Goal: Transaction & Acquisition: Book appointment/travel/reservation

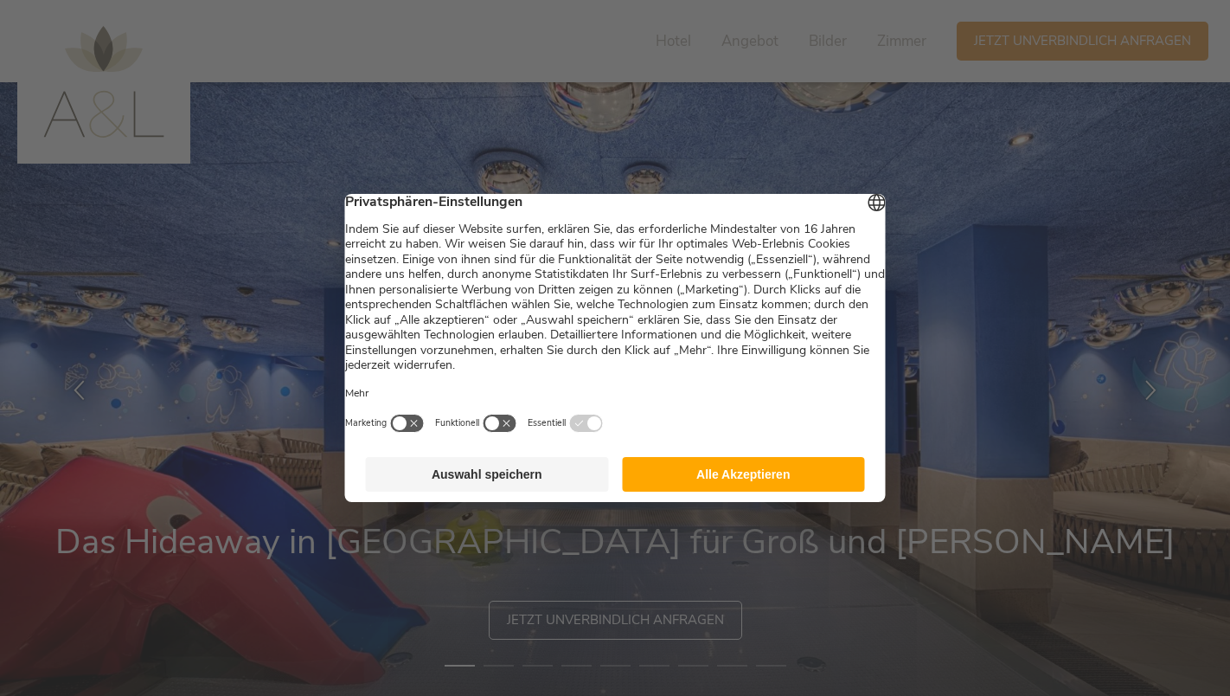
click at [698, 482] on button "Alle Akzeptieren" at bounding box center [743, 474] width 243 height 35
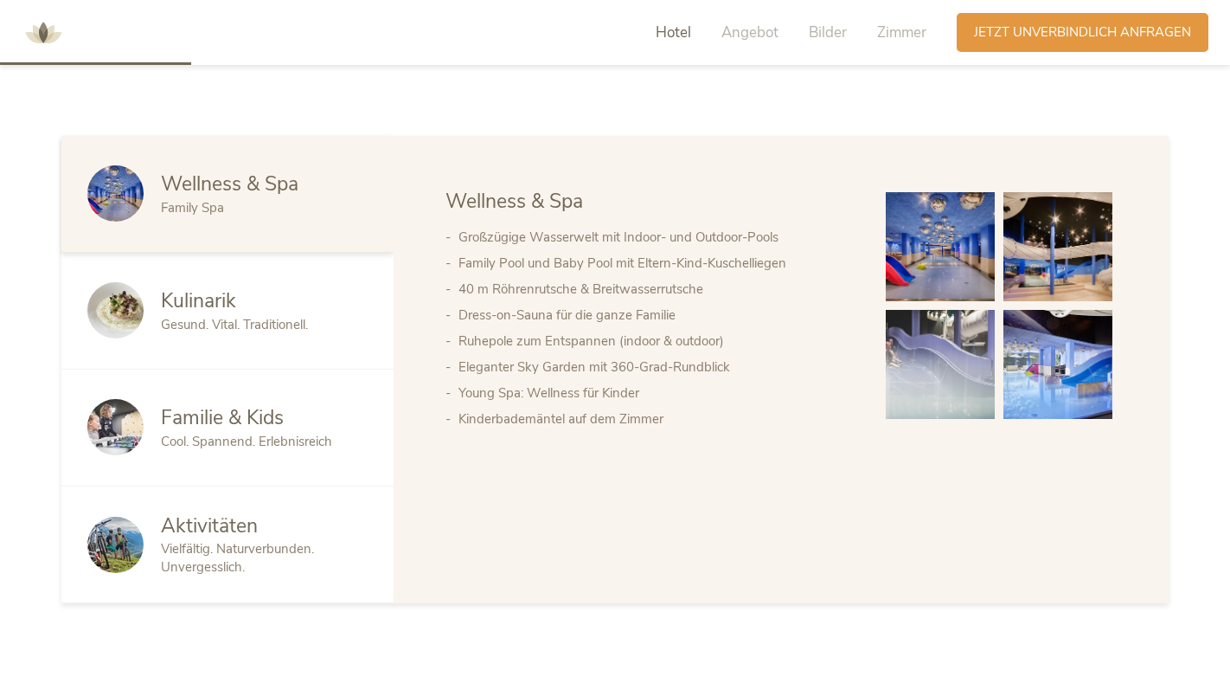
scroll to position [944, 0]
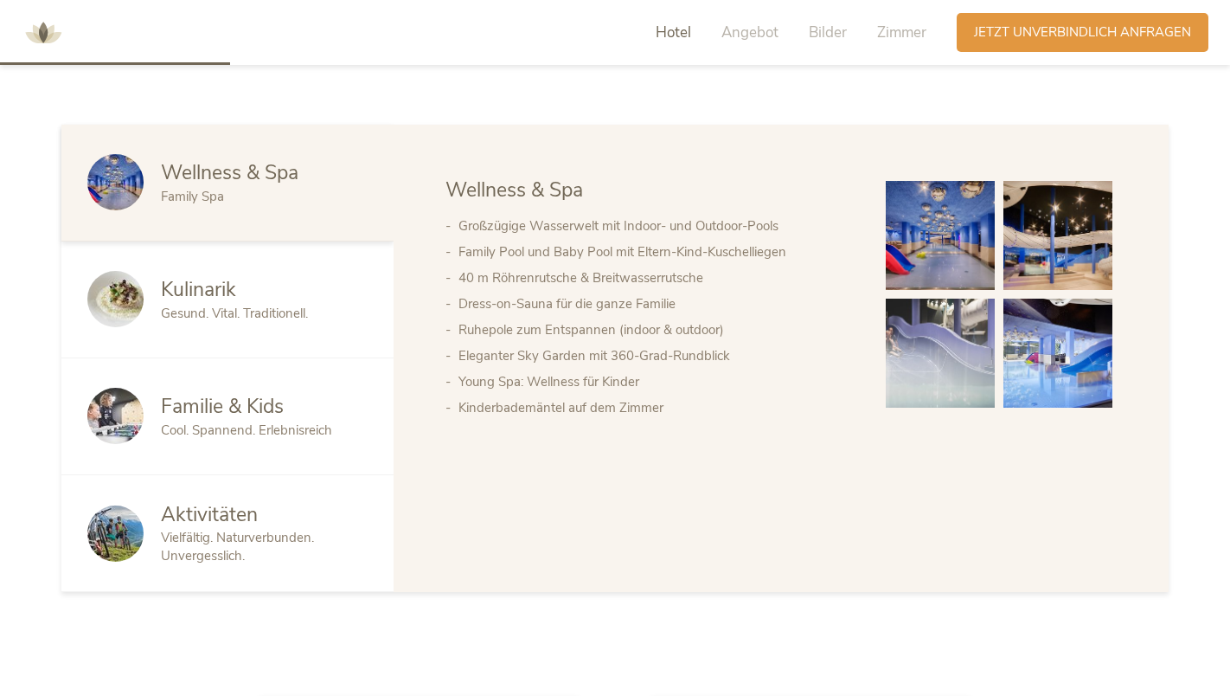
click at [217, 415] on span "Familie & Kids" at bounding box center [222, 406] width 123 height 27
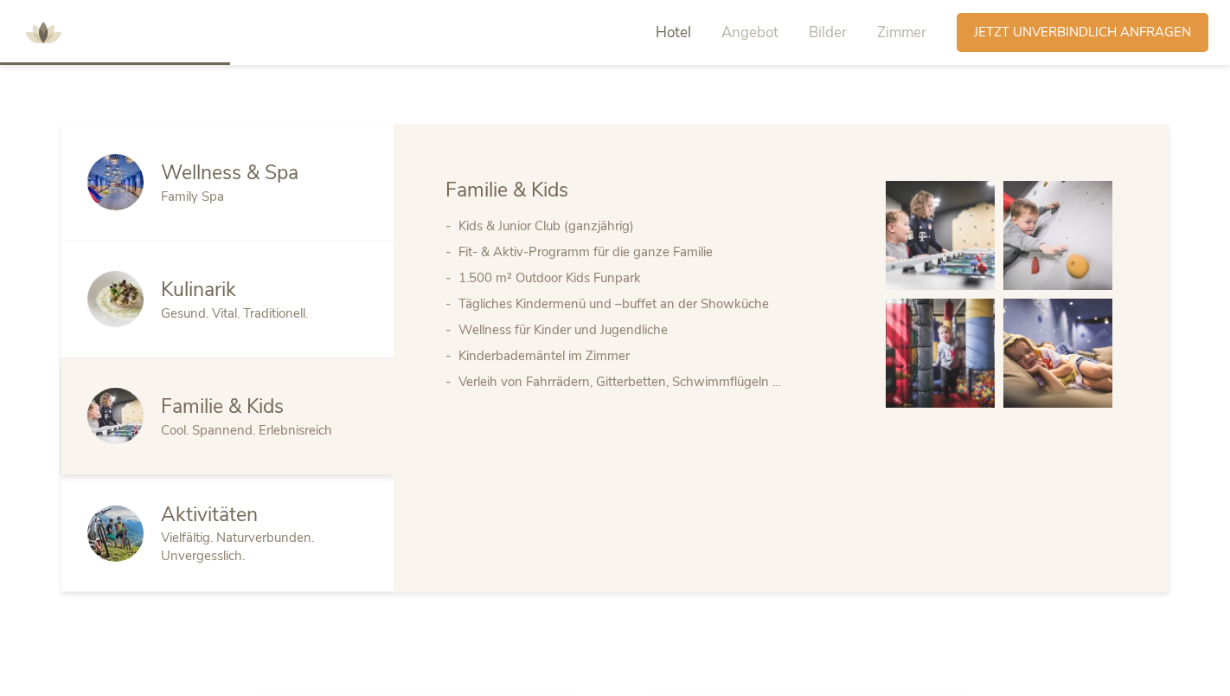
click at [208, 510] on span "Aktivitäten" at bounding box center [209, 514] width 97 height 27
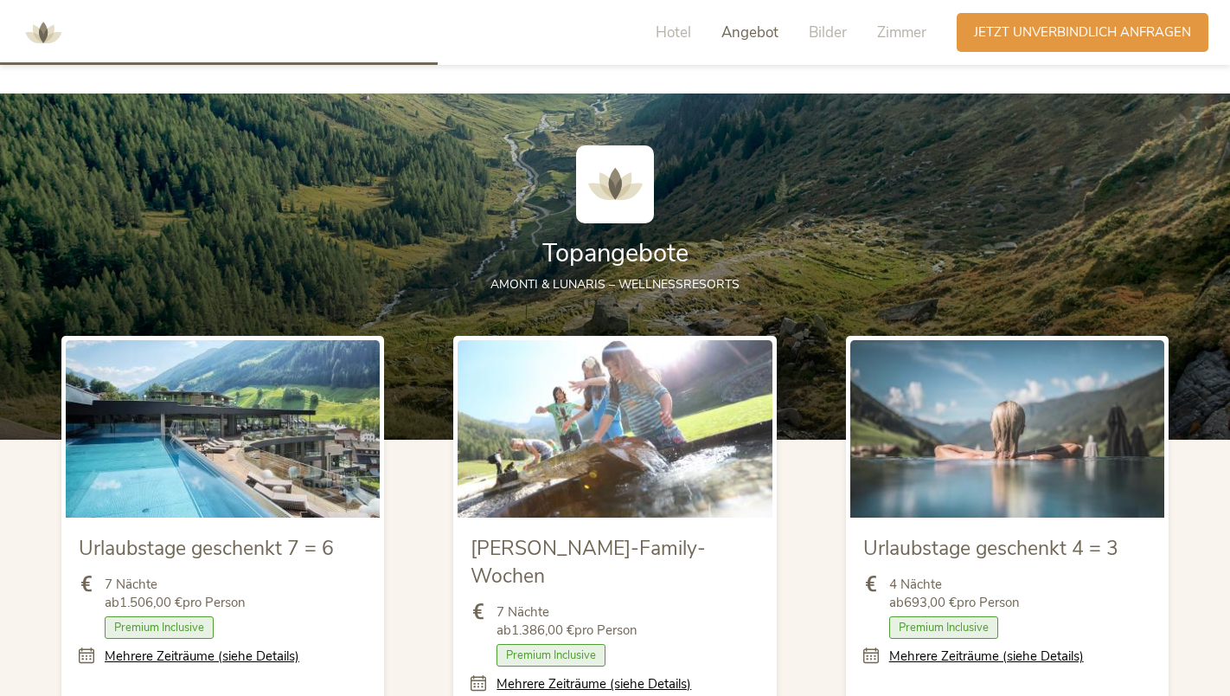
scroll to position [1793, 0]
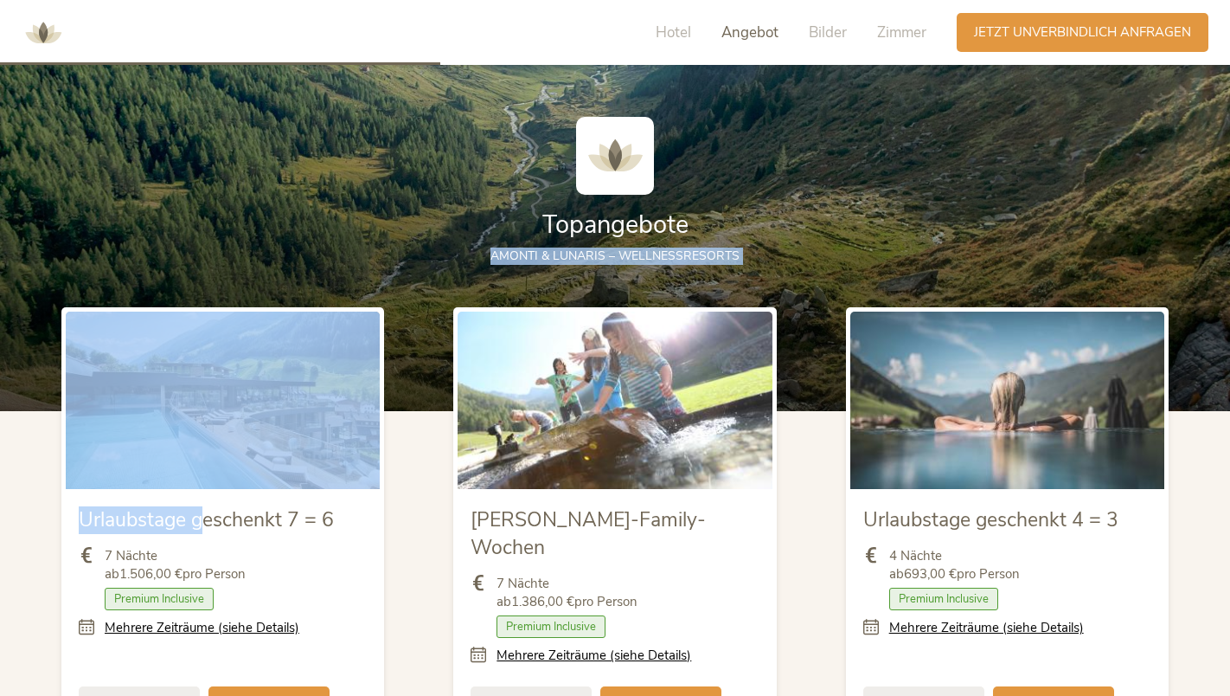
drag, startPoint x: 199, startPoint y: 512, endPoint x: 276, endPoint y: 259, distance: 264.9
click at [276, 259] on section "Topangebote AMONTI & LUNARIS – Wellnessresorts Urlaubstage geschenkt 7 = 6 7 Nä…" at bounding box center [615, 442] width 1230 height 755
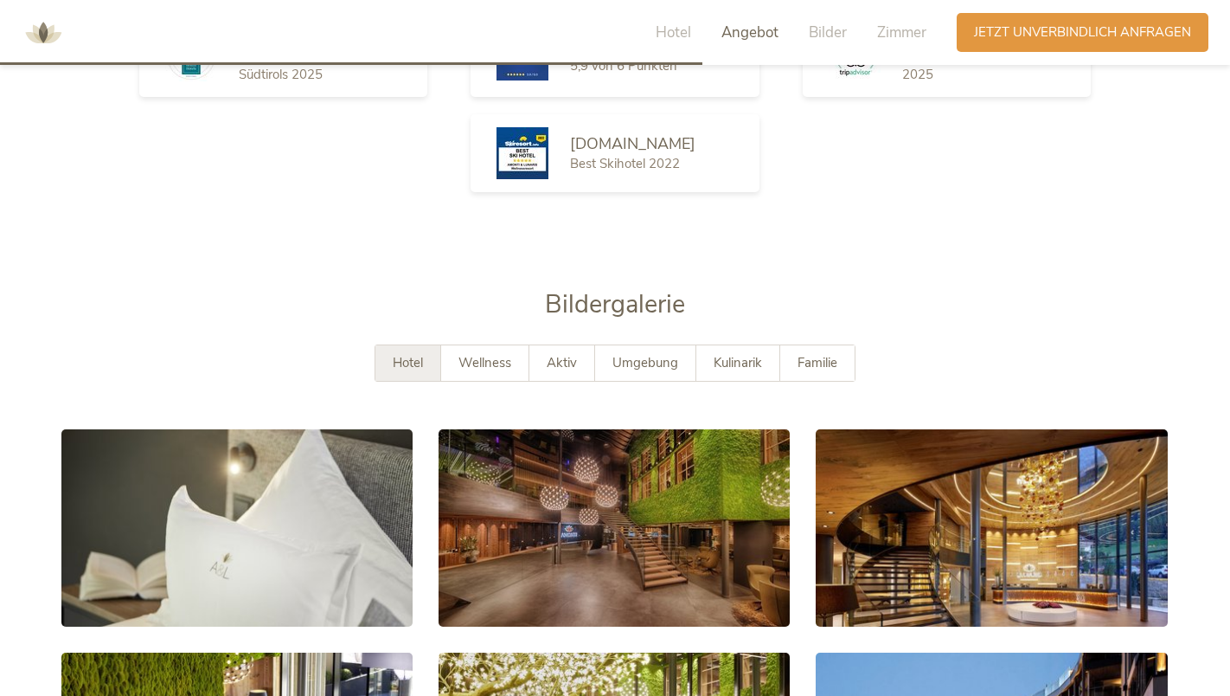
scroll to position [2881, 0]
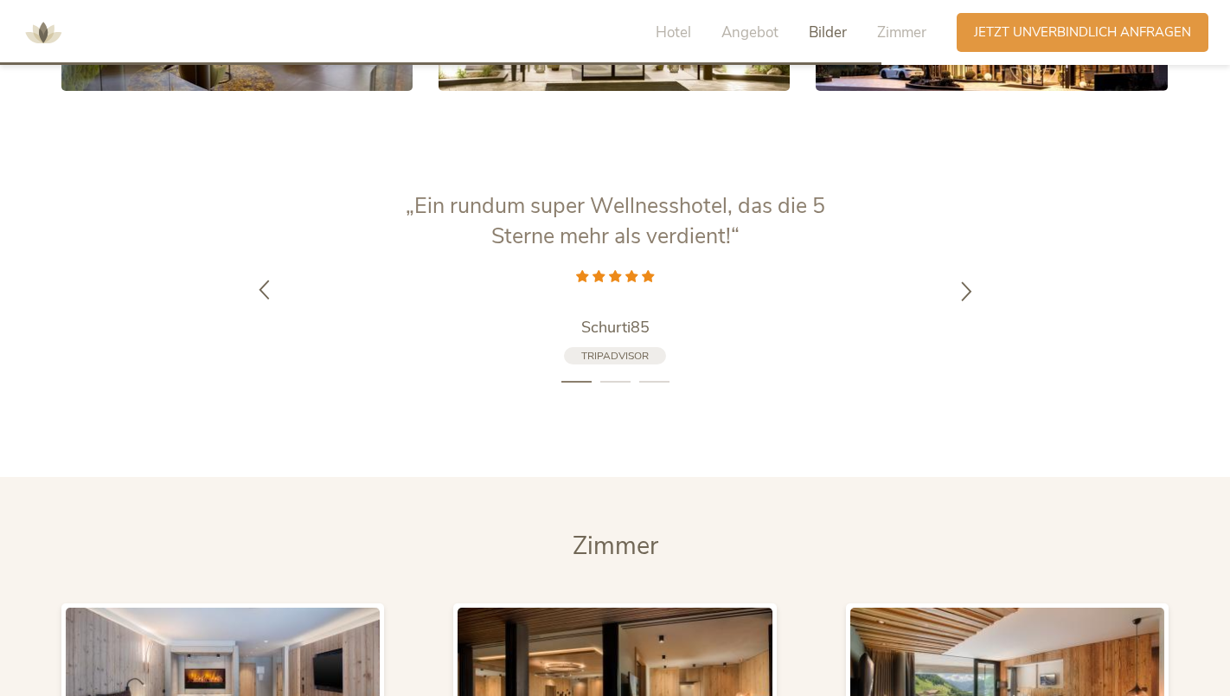
click at [259, 298] on div "„Super schönes Familienhotel, sowohl für Wellness, als auch für Aktivurlaub gee…" at bounding box center [615, 291] width 722 height 200
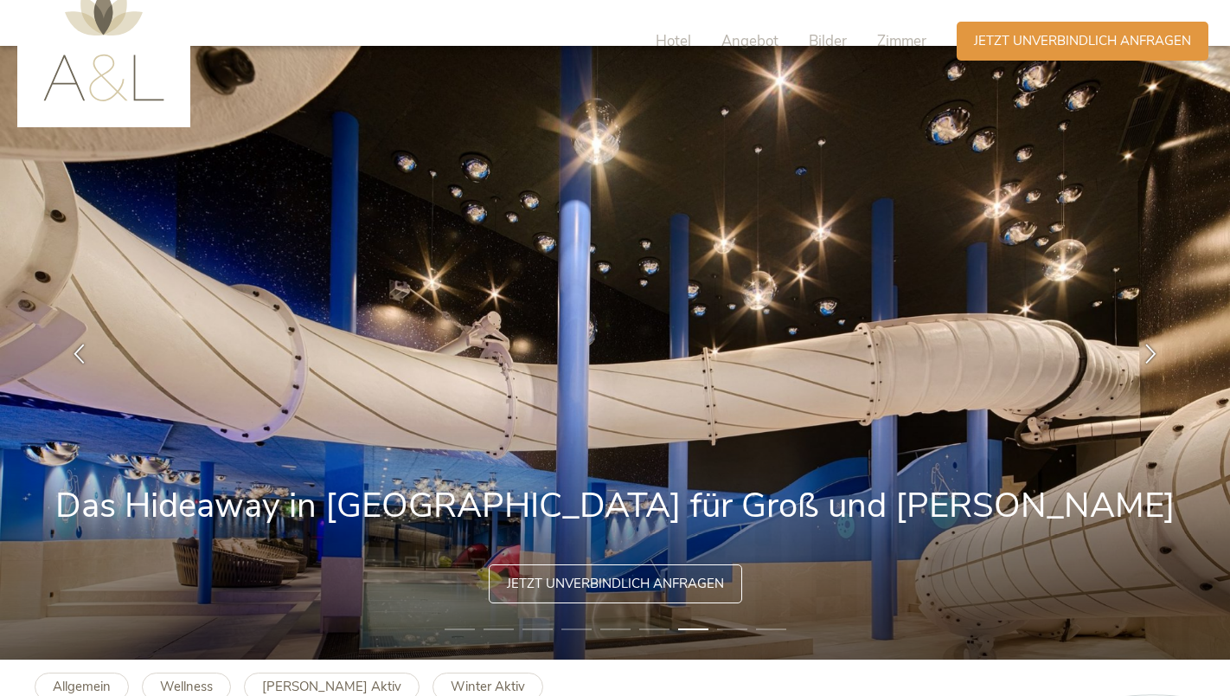
scroll to position [0, 0]
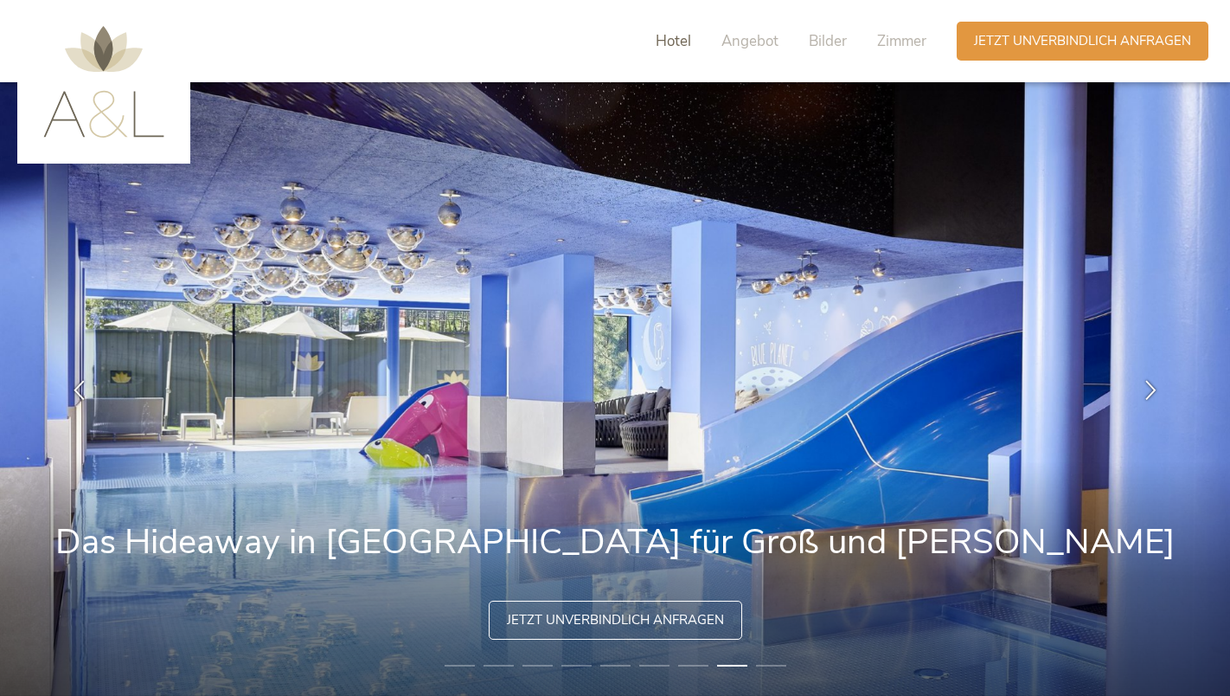
click at [680, 44] on span "Hotel" at bounding box center [673, 41] width 35 height 20
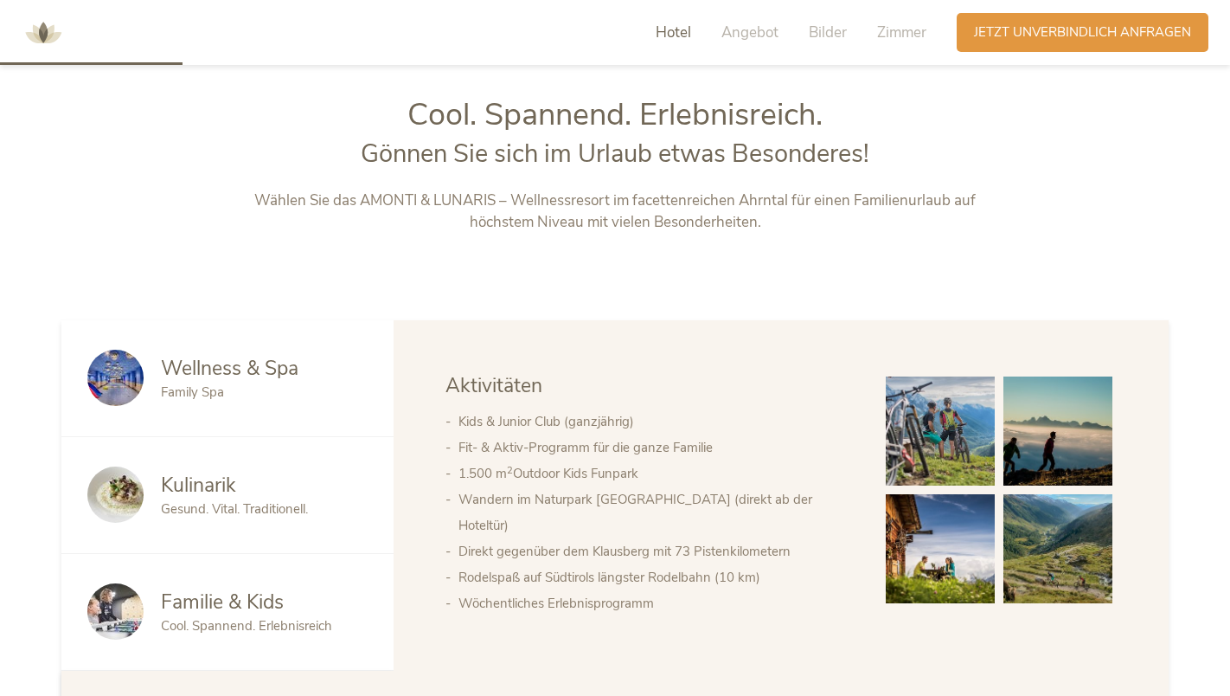
scroll to position [755, 0]
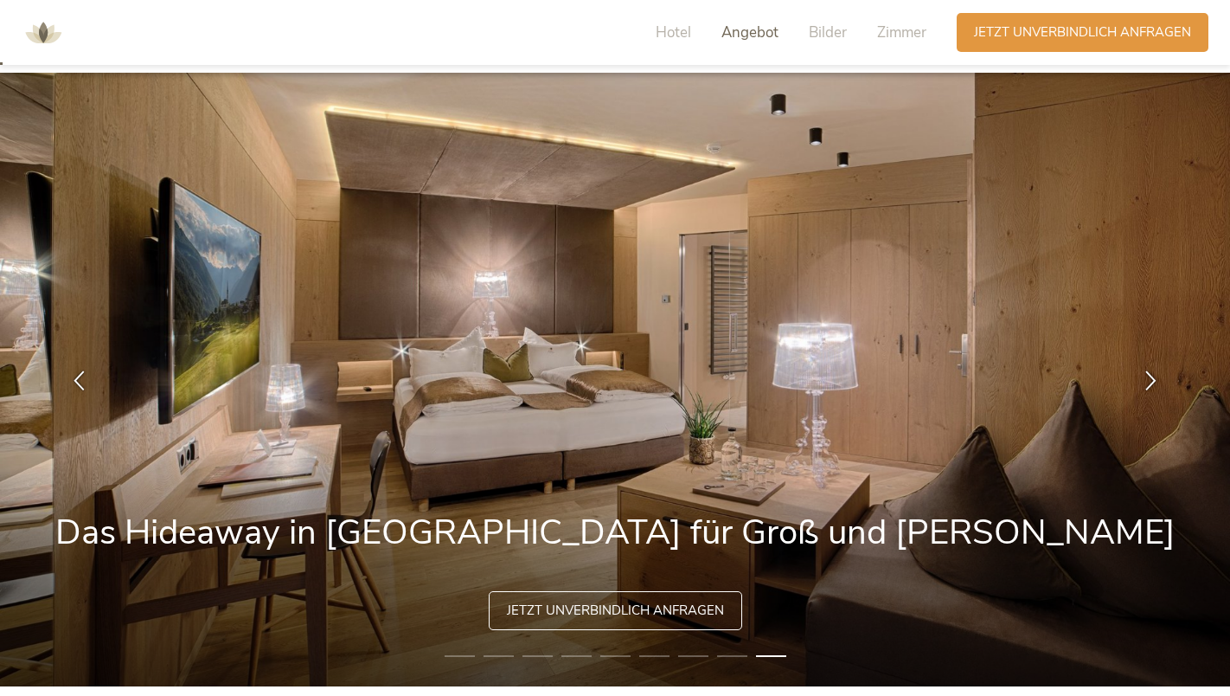
click at [748, 34] on span "Angebot" at bounding box center [750, 32] width 57 height 20
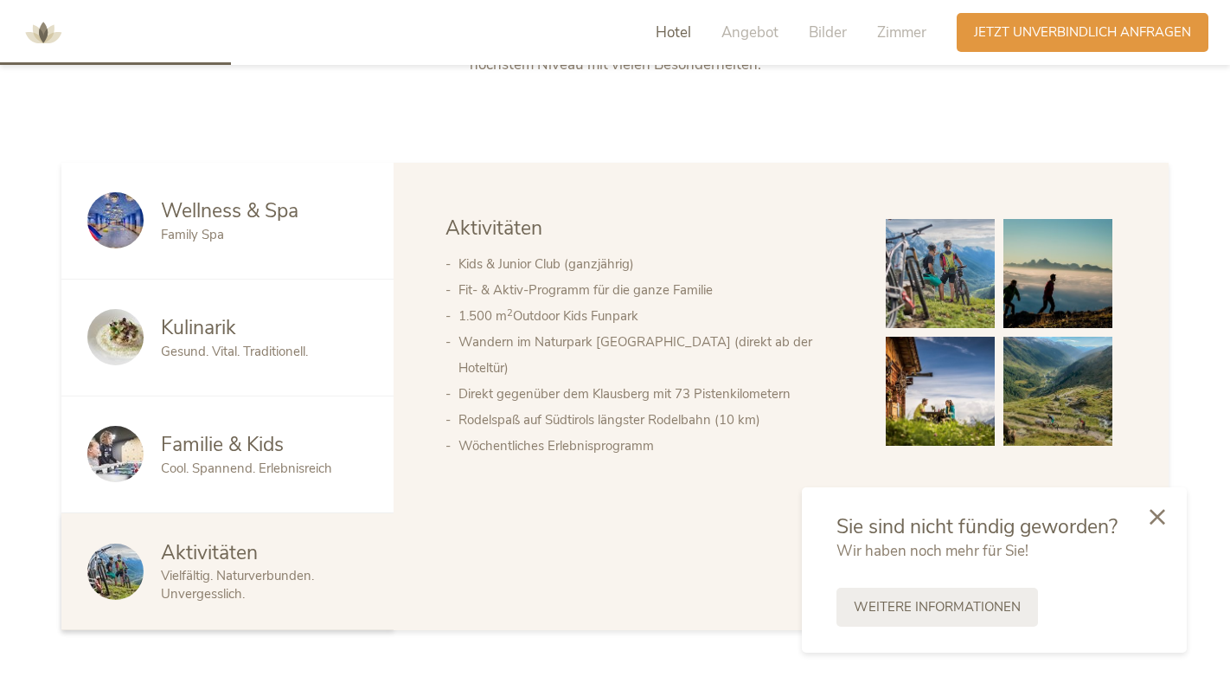
scroll to position [867, 0]
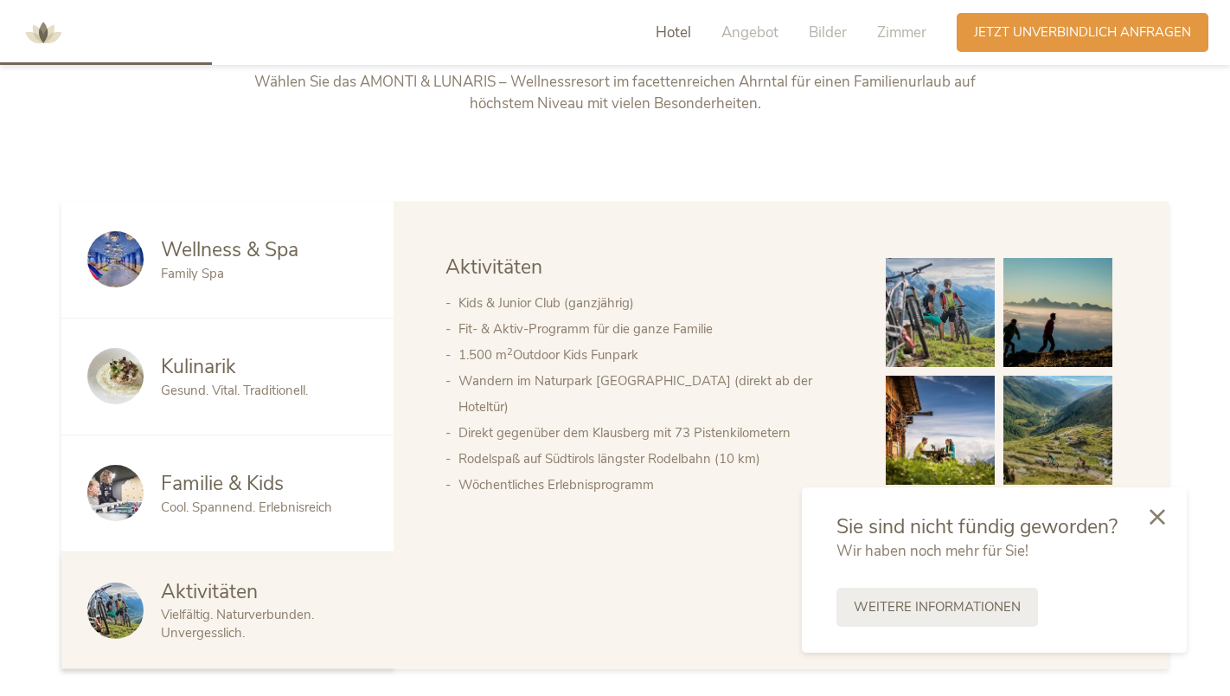
click at [226, 260] on span "Wellness & Spa" at bounding box center [230, 249] width 138 height 27
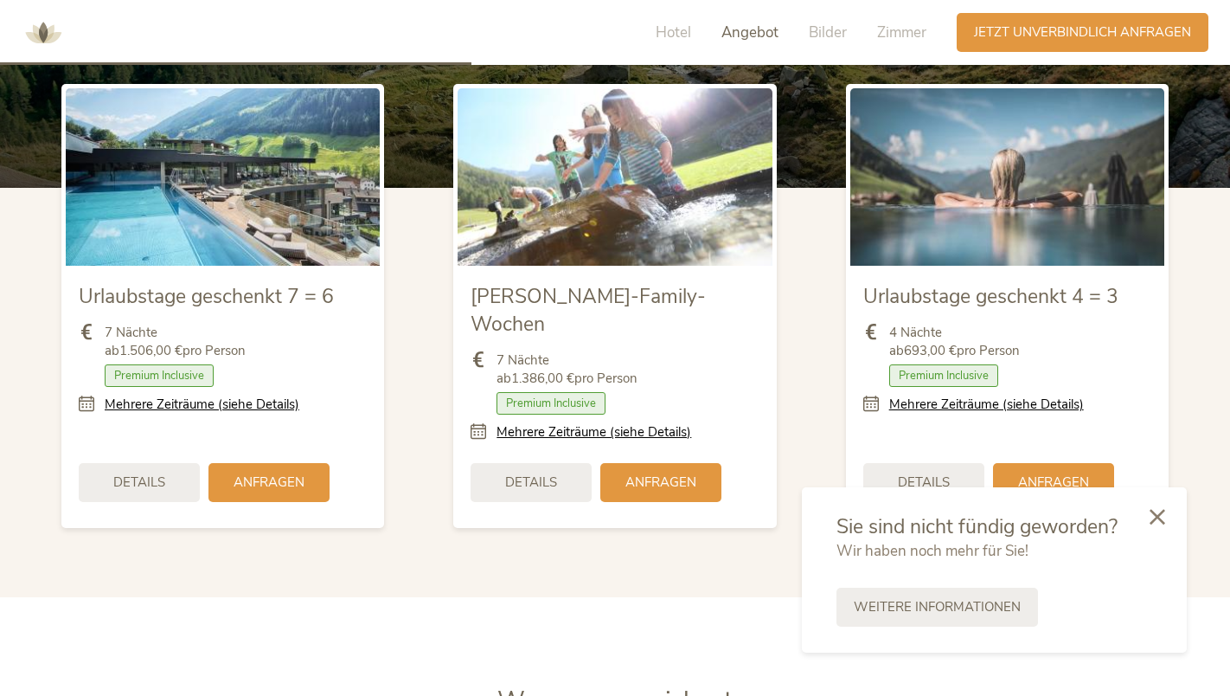
scroll to position [2036, 0]
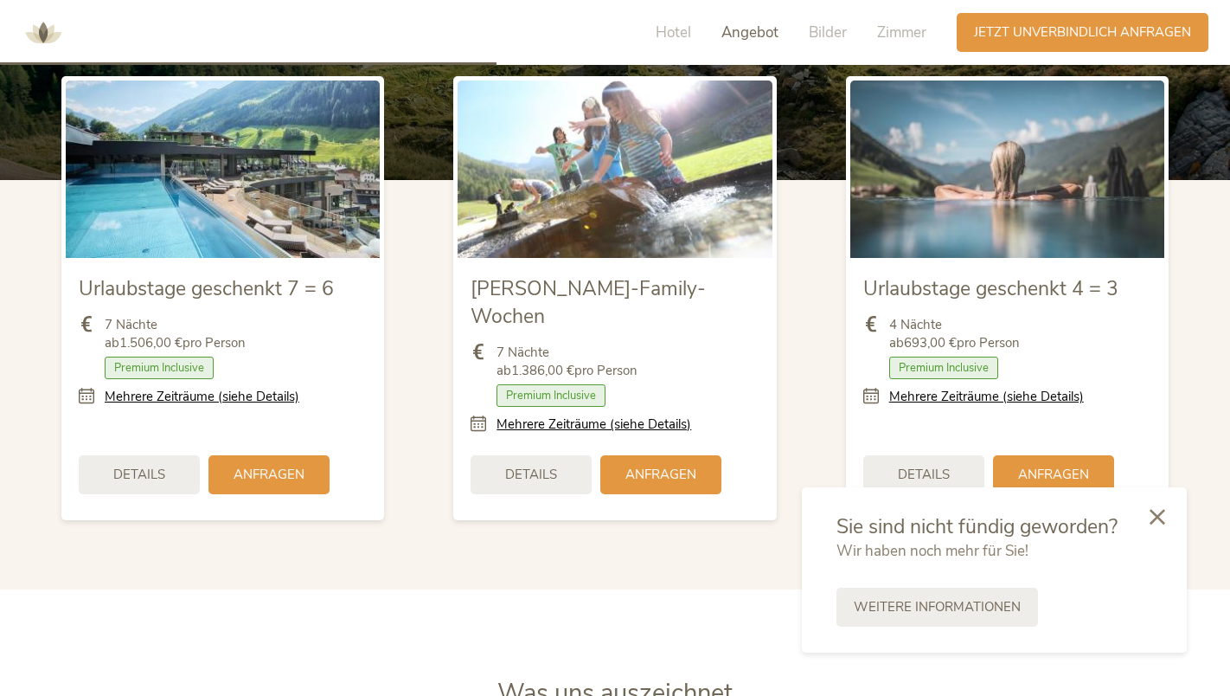
drag, startPoint x: 646, startPoint y: 324, endPoint x: 440, endPoint y: 508, distance: 275.7
drag, startPoint x: 440, startPoint y: 508, endPoint x: 465, endPoint y: 564, distance: 61.2
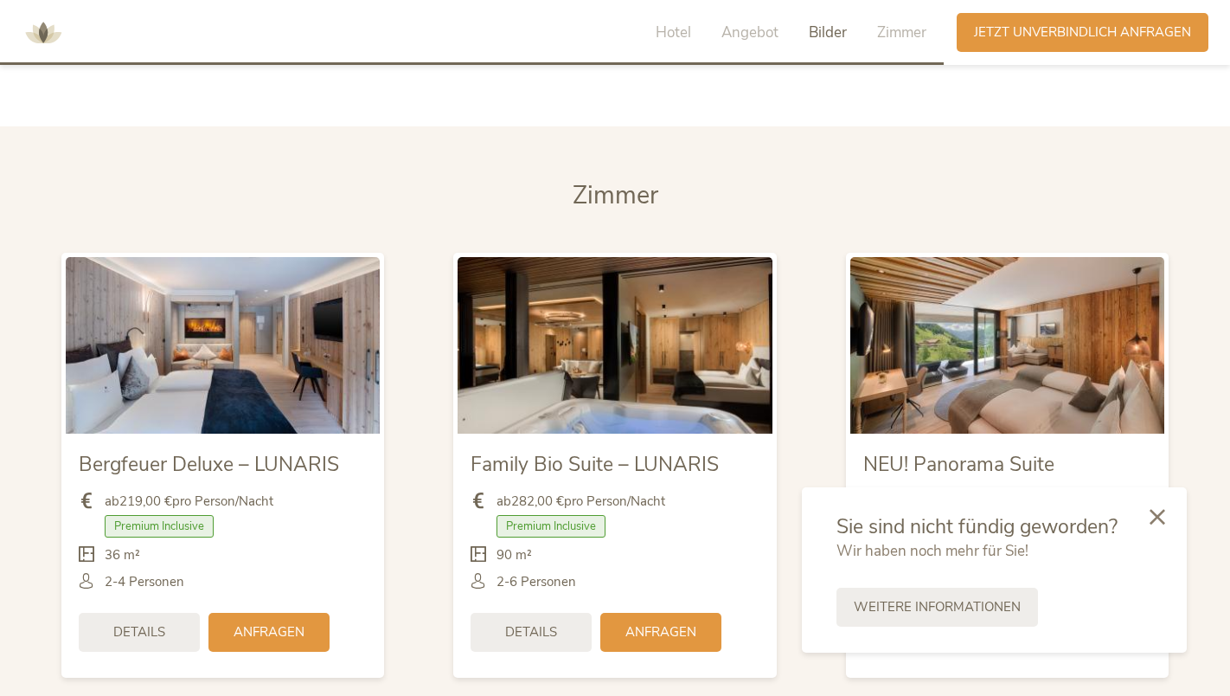
scroll to position [4007, 0]
